Goal: Task Accomplishment & Management: Manage account settings

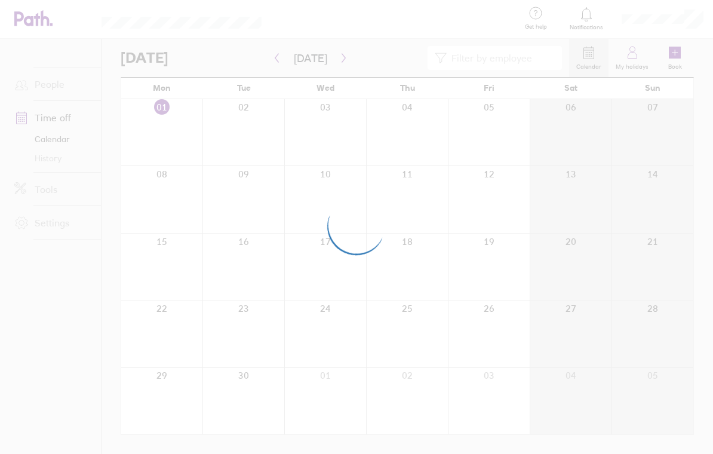
scroll to position [5, 0]
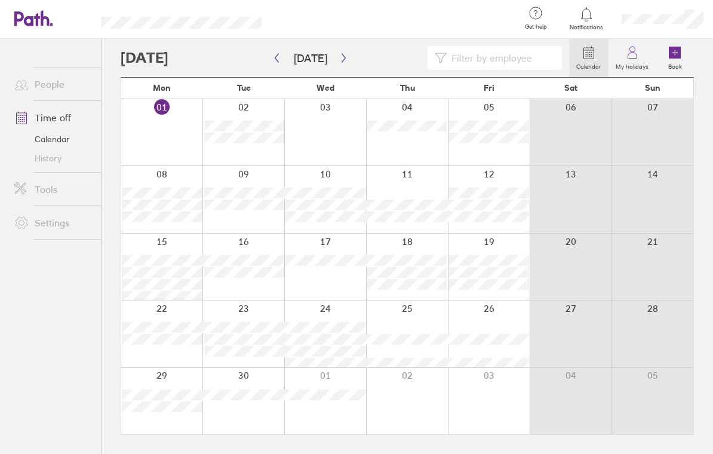
click at [278, 54] on icon "button" at bounding box center [276, 58] width 9 height 10
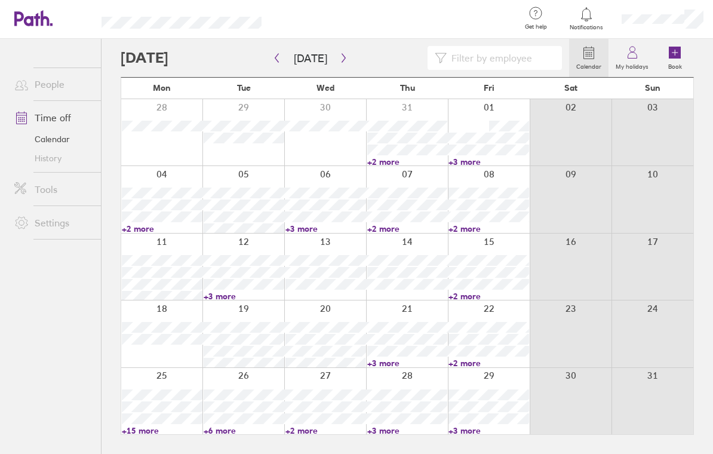
scroll to position [19, 0]
click at [347, 48] on button "button" at bounding box center [343, 58] width 15 height 20
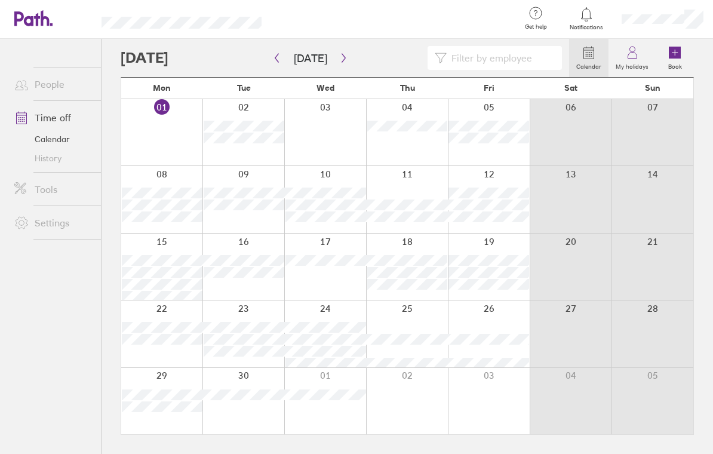
click at [41, 72] on link "People" at bounding box center [53, 84] width 96 height 24
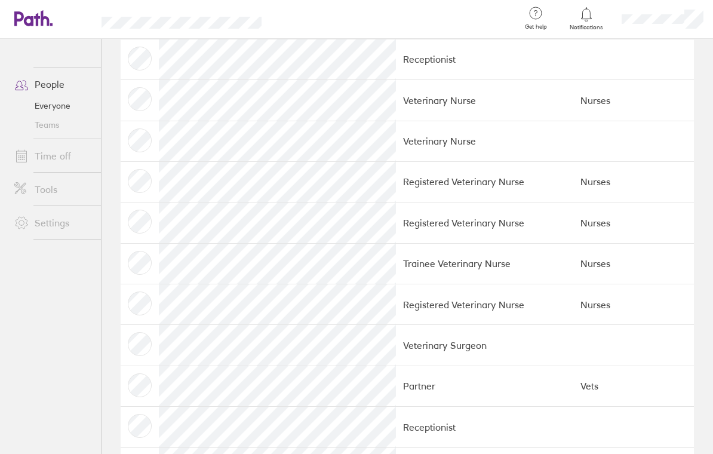
scroll to position [270, 0]
click at [48, 144] on link "Time off" at bounding box center [53, 156] width 96 height 24
